Goal: Task Accomplishment & Management: Use online tool/utility

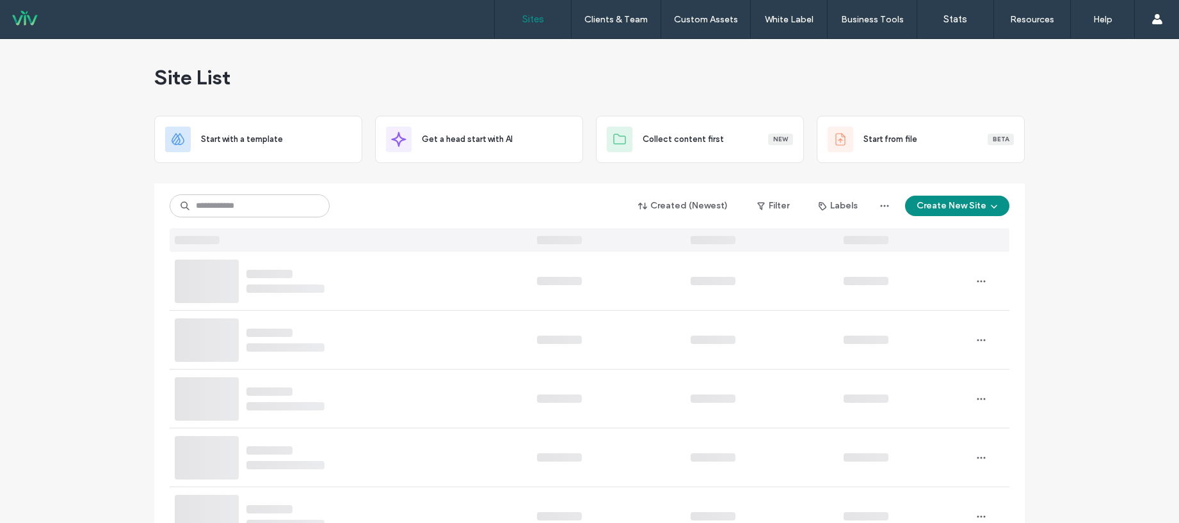
click at [245, 216] on div "Created (Newest) Filter Labels Create New Site" at bounding box center [590, 206] width 840 height 24
click at [263, 204] on input at bounding box center [250, 206] width 160 height 23
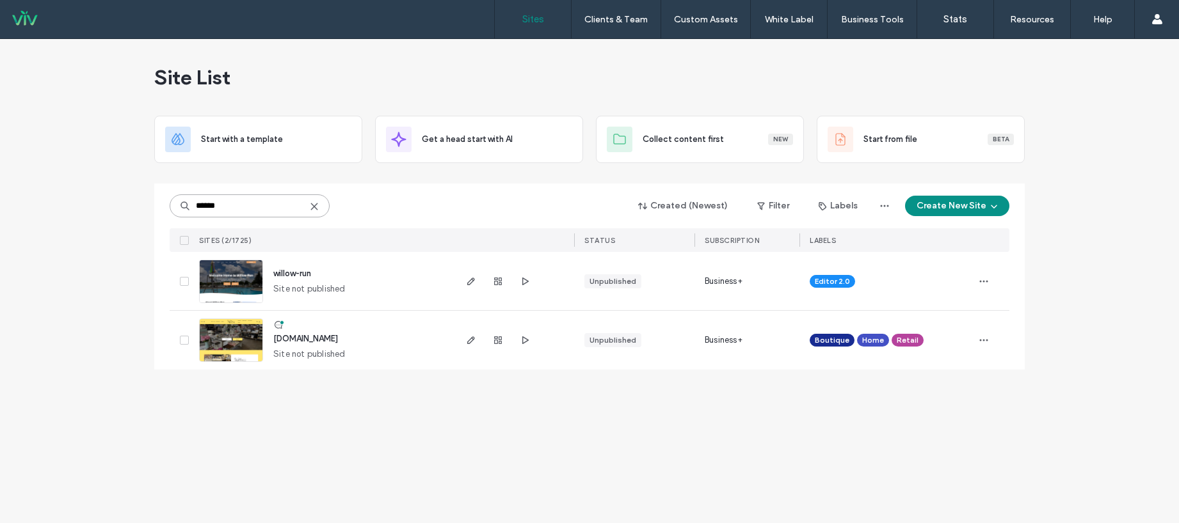
type input "******"
click at [294, 274] on span "willow-run" at bounding box center [292, 274] width 38 height 10
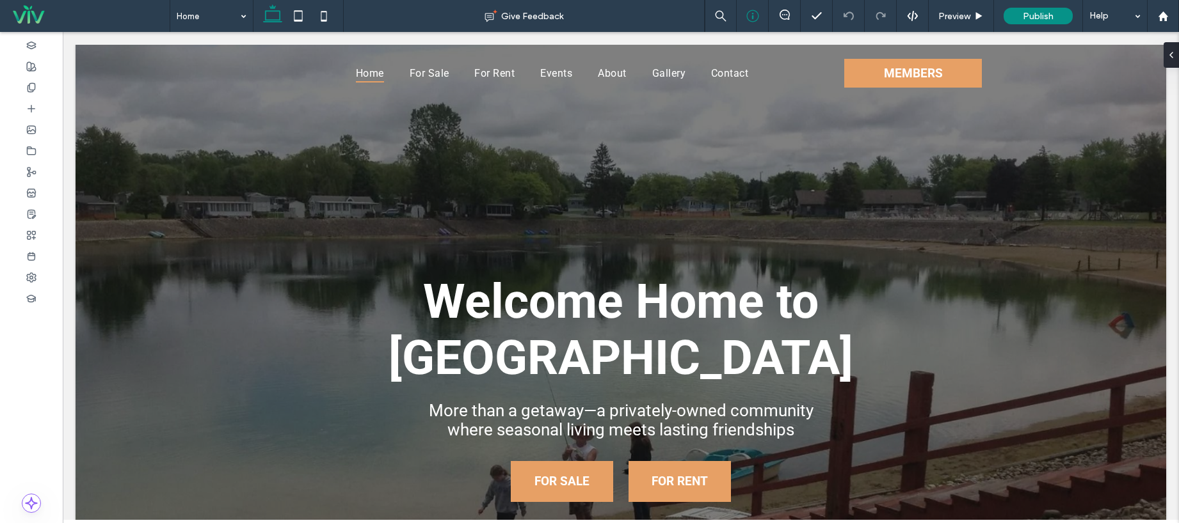
click at [750, 22] on div at bounding box center [753, 16] width 32 height 32
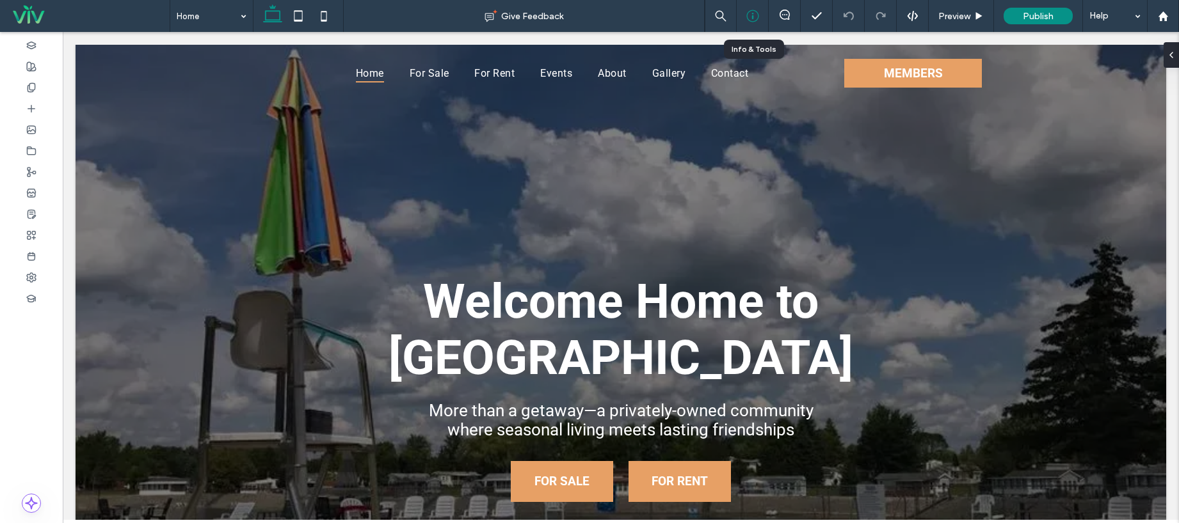
click at [755, 19] on icon at bounding box center [752, 16] width 13 height 13
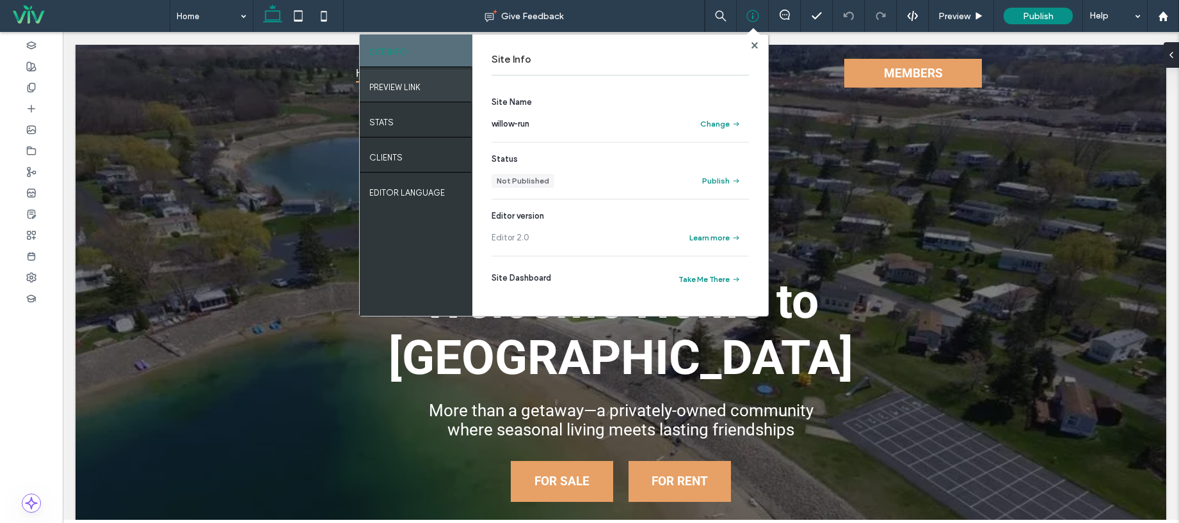
click at [399, 86] on label "PREVIEW LINK" at bounding box center [394, 84] width 51 height 16
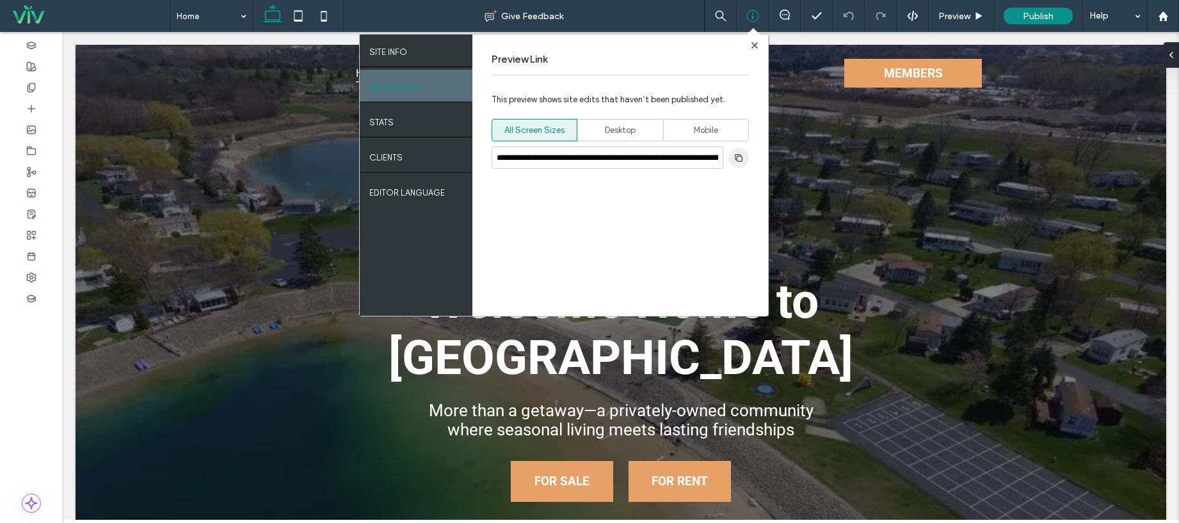
click at [740, 159] on icon "button" at bounding box center [738, 158] width 10 height 10
